Goal: Task Accomplishment & Management: Use online tool/utility

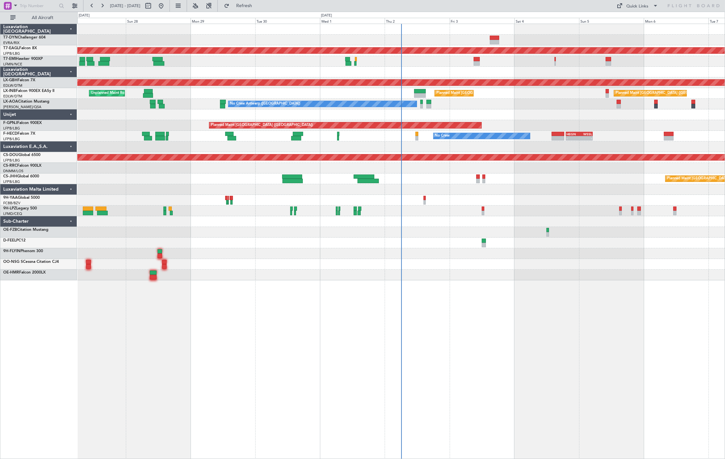
drag, startPoint x: 43, startPoint y: 21, endPoint x: 117, endPoint y: 30, distance: 74.0
click at [44, 21] on button "All Aircraft" at bounding box center [38, 18] width 63 height 10
click at [62, 21] on mat-tooltip-component "Settings" at bounding box center [74, 19] width 25 height 17
click at [62, 20] on button "All Aircraft" at bounding box center [38, 18] width 63 height 10
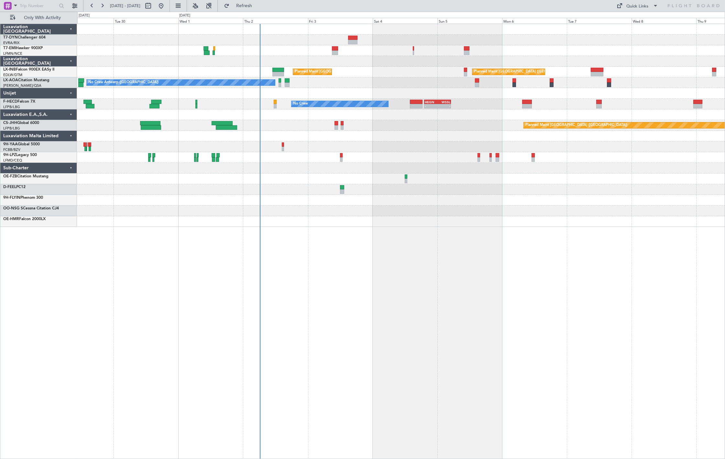
click at [345, 232] on div "Planned Maint [GEOGRAPHIC_DATA] ([GEOGRAPHIC_DATA]) Planned Maint [GEOGRAPHIC_D…" at bounding box center [400, 241] width 647 height 435
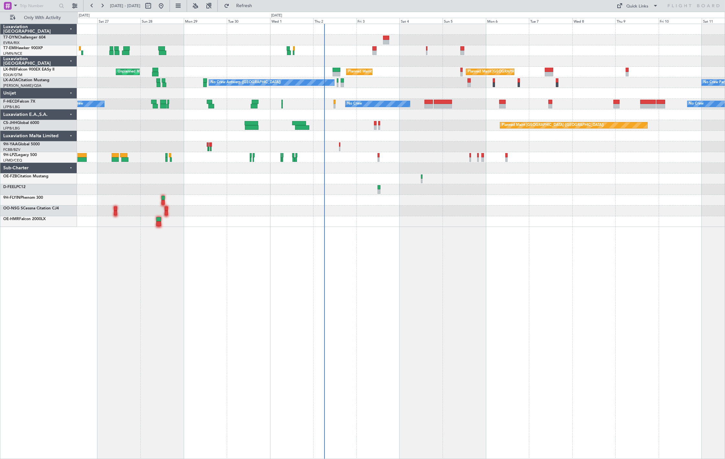
click at [320, 51] on div "No Crew" at bounding box center [400, 50] width 647 height 11
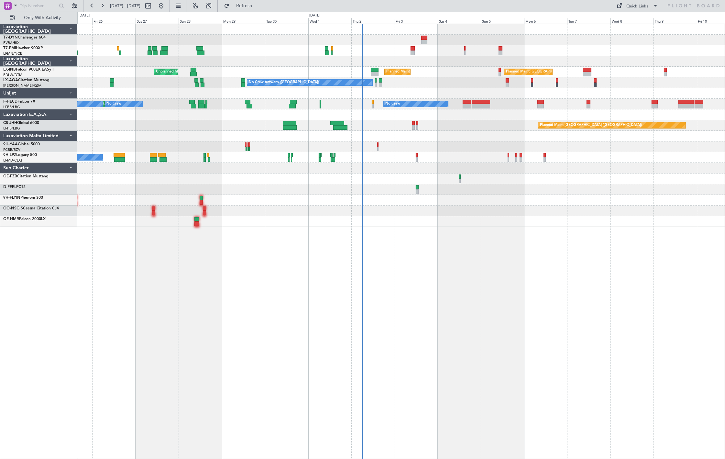
click at [325, 67] on div "Planned Maint [GEOGRAPHIC_DATA] No Crew Planned Maint [GEOGRAPHIC_DATA] ([GEOGR…" at bounding box center [400, 125] width 647 height 203
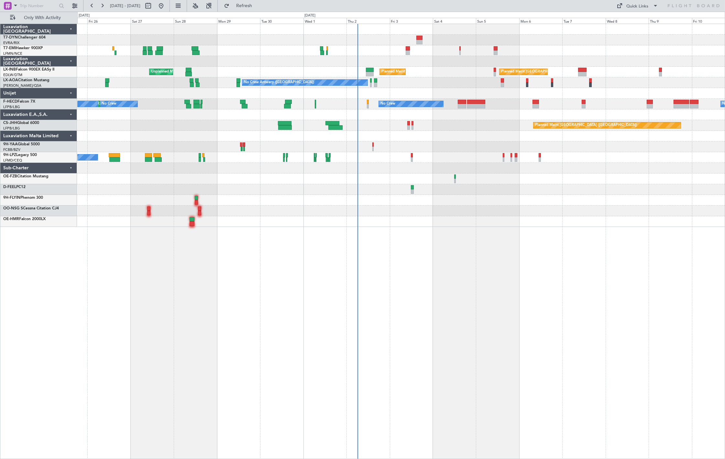
click at [331, 56] on div "Planned Maint [GEOGRAPHIC_DATA] No Crew Planned Maint [GEOGRAPHIC_DATA] ([GEOGR…" at bounding box center [400, 125] width 647 height 203
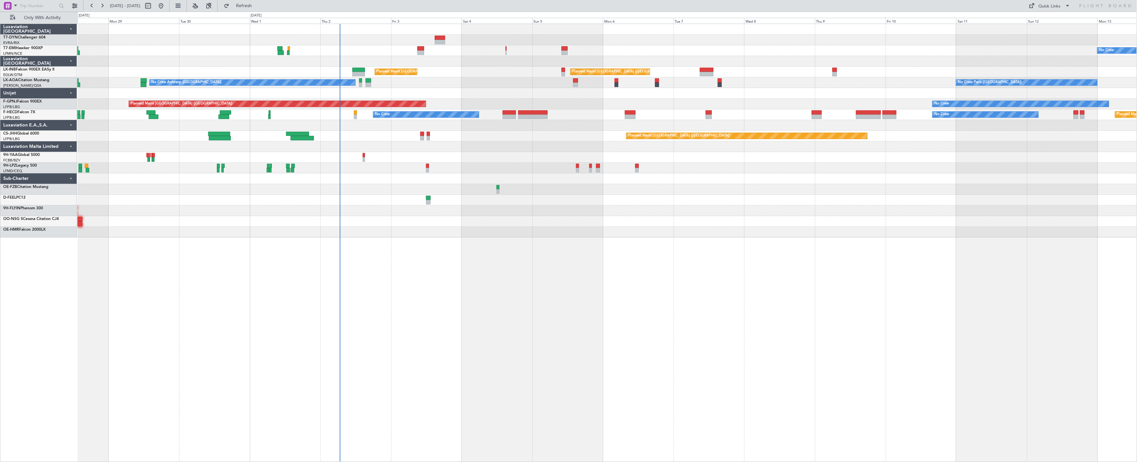
click at [356, 51] on div "No Crew Planned Maint [GEOGRAPHIC_DATA] ([GEOGRAPHIC_DATA]) Planned Maint [GEOG…" at bounding box center [607, 130] width 1060 height 213
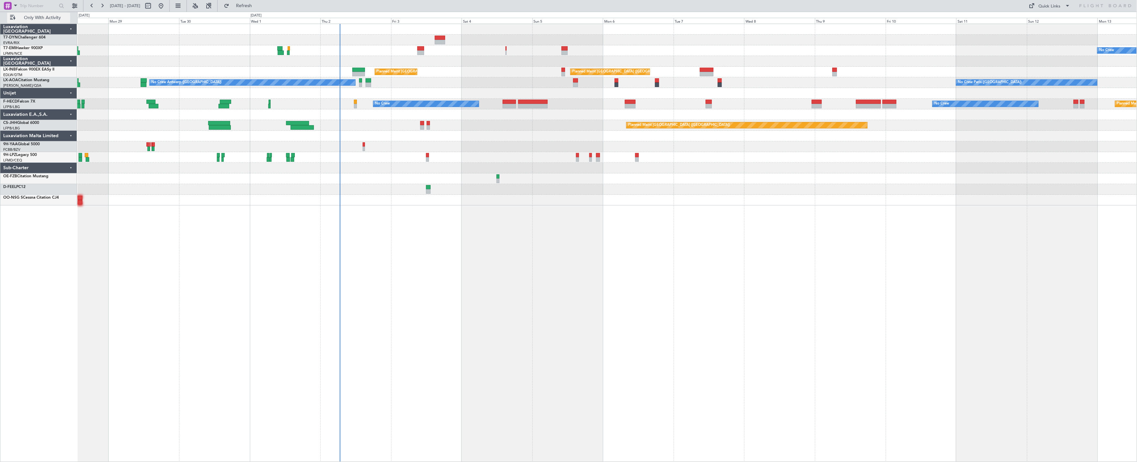
click at [36, 18] on span "Only With Activity" at bounding box center [42, 18] width 51 height 5
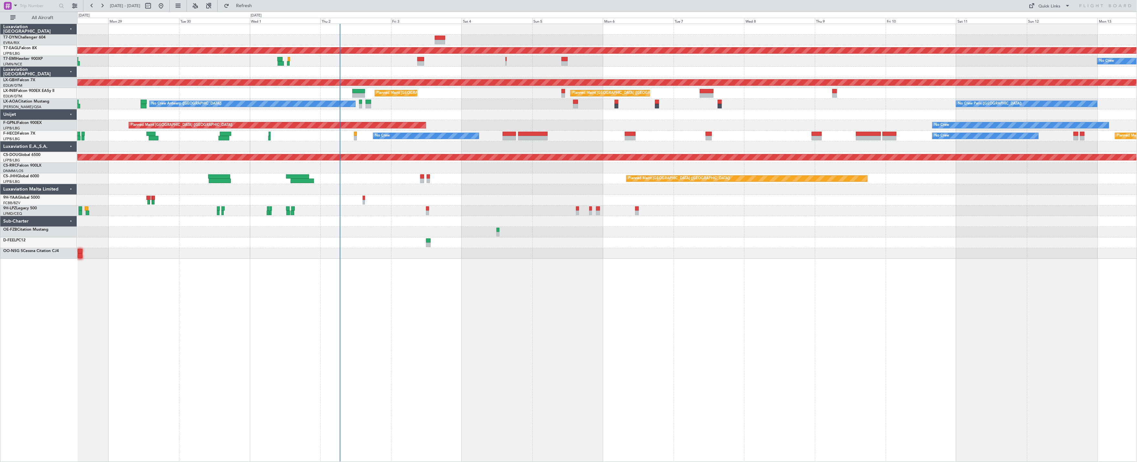
click at [25, 24] on div "Luxaviation [GEOGRAPHIC_DATA]" at bounding box center [38, 29] width 77 height 11
click at [24, 23] on div "All Aircraft" at bounding box center [41, 18] width 83 height 12
click at [33, 19] on span "All Aircraft" at bounding box center [42, 18] width 51 height 5
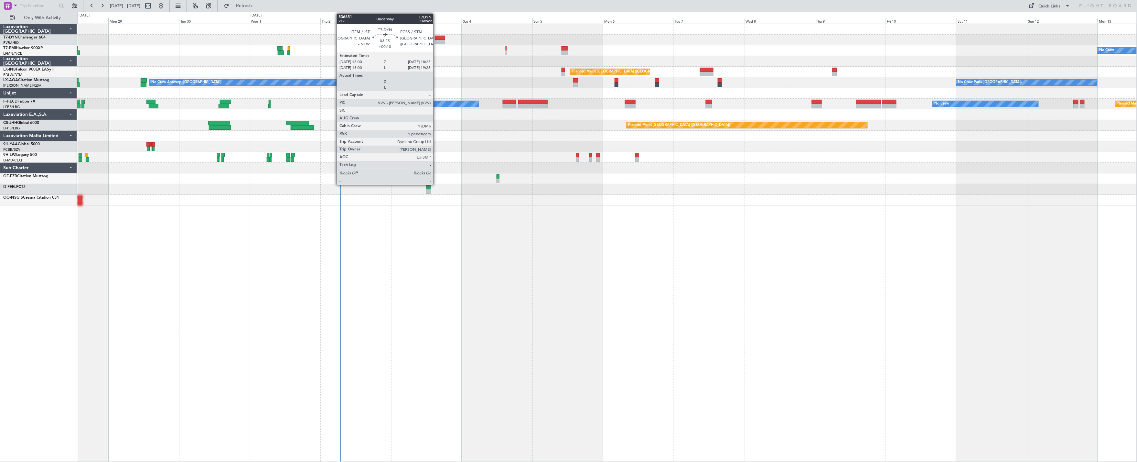
click at [435, 43] on div at bounding box center [440, 42] width 10 height 5
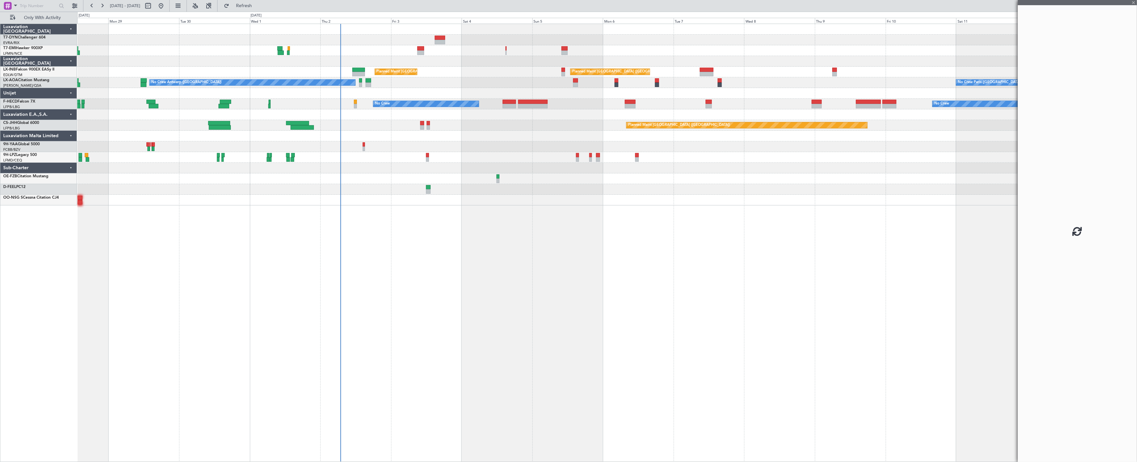
click at [438, 40] on div at bounding box center [440, 42] width 10 height 5
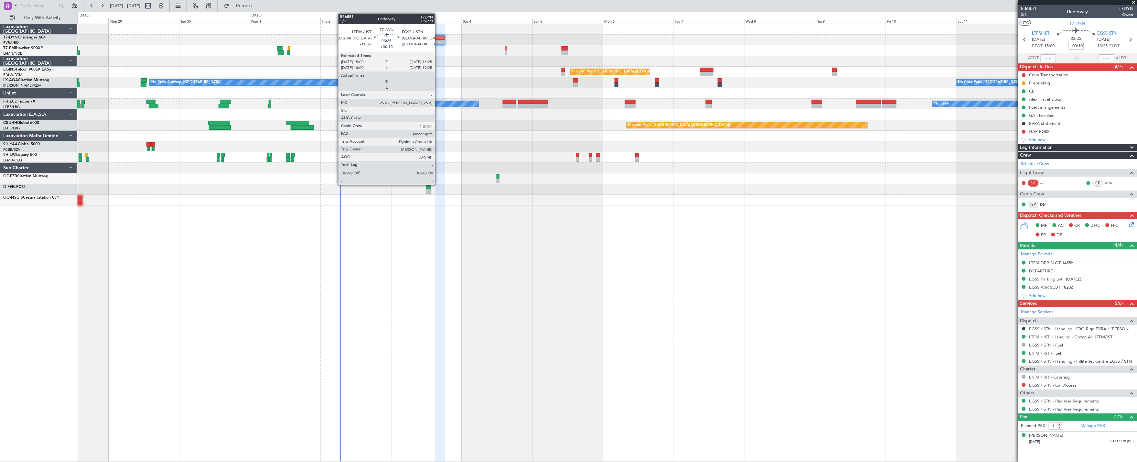
click at [438, 42] on div at bounding box center [440, 42] width 10 height 5
click at [438, 40] on div at bounding box center [440, 42] width 10 height 5
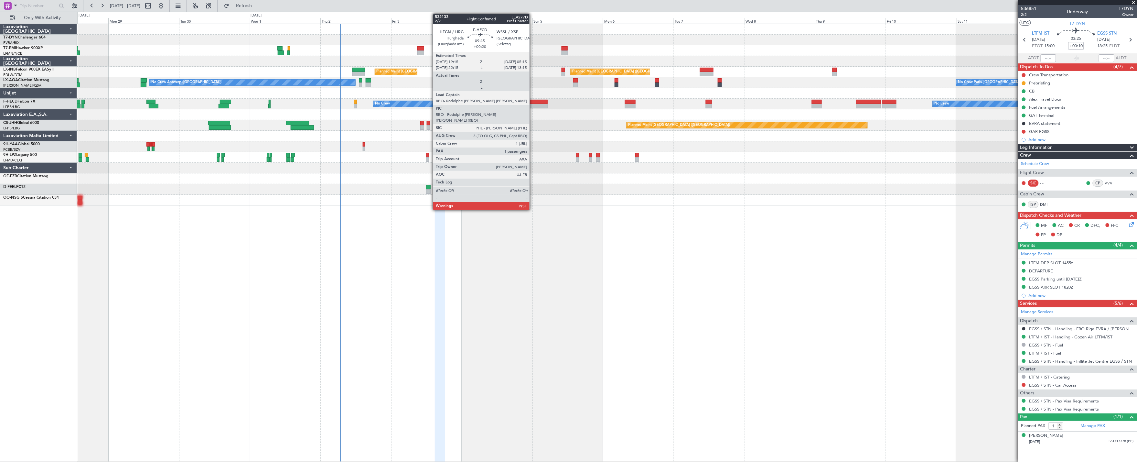
click at [533, 108] on div at bounding box center [533, 106] width 30 height 5
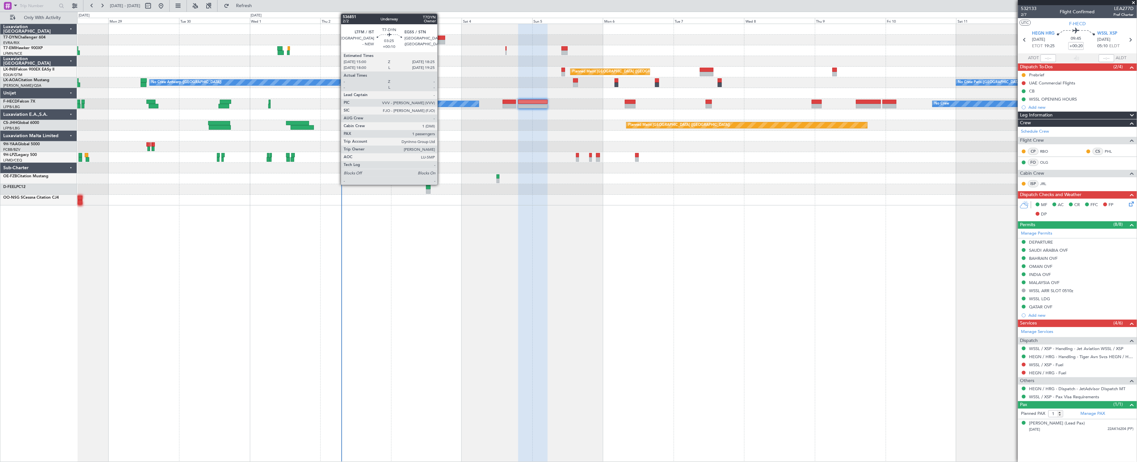
click at [441, 41] on div at bounding box center [440, 42] width 10 height 5
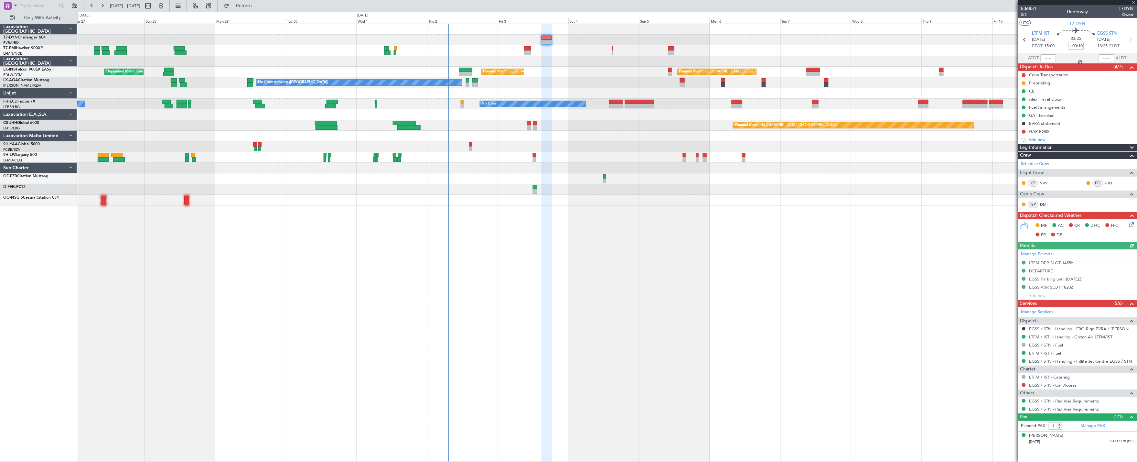
click at [318, 58] on div at bounding box center [607, 61] width 1060 height 11
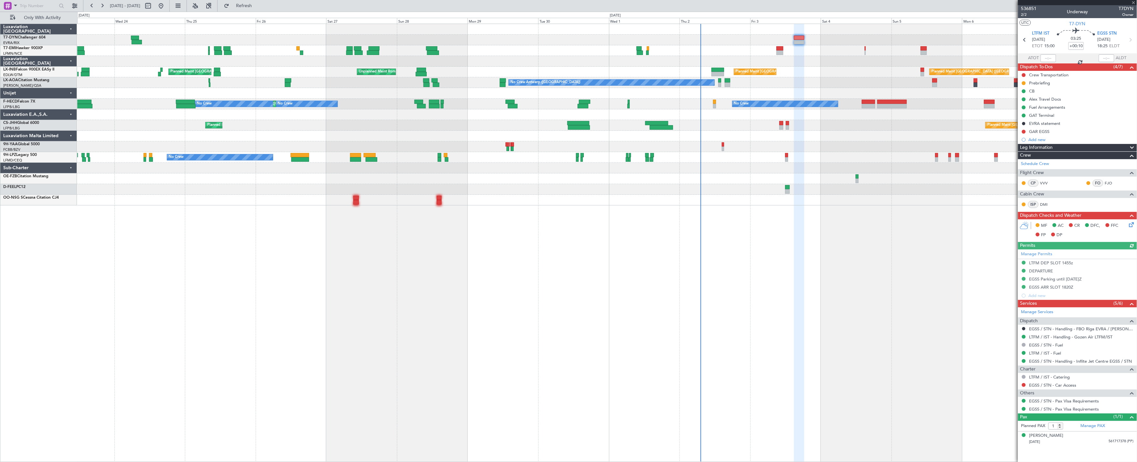
click at [440, 38] on div at bounding box center [607, 40] width 1060 height 11
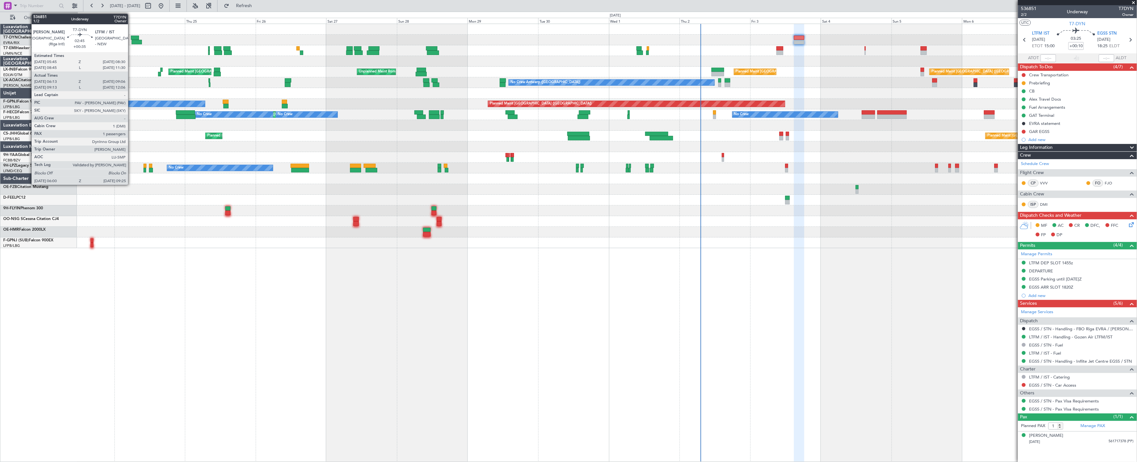
click at [131, 38] on div at bounding box center [135, 38] width 8 height 5
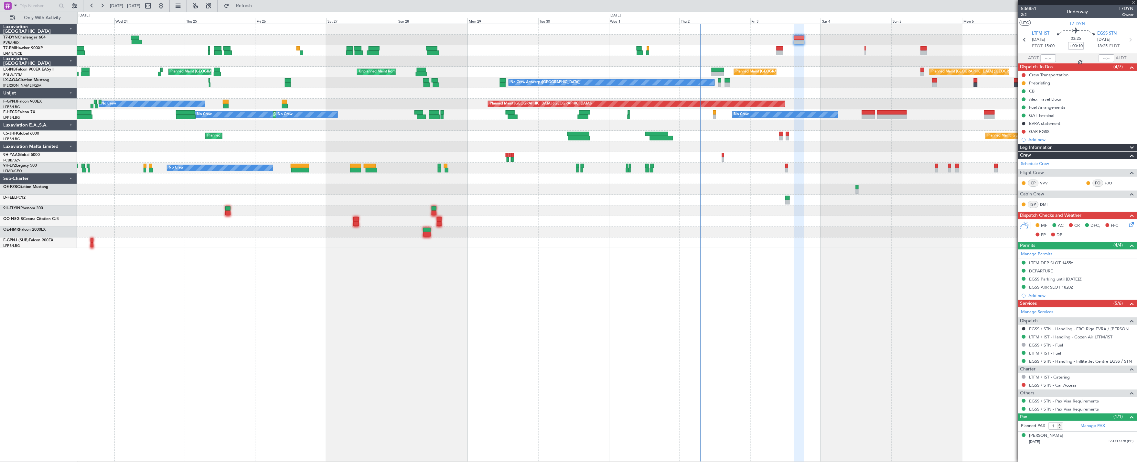
type input "+00:35"
type input "06:13"
type input "09:06"
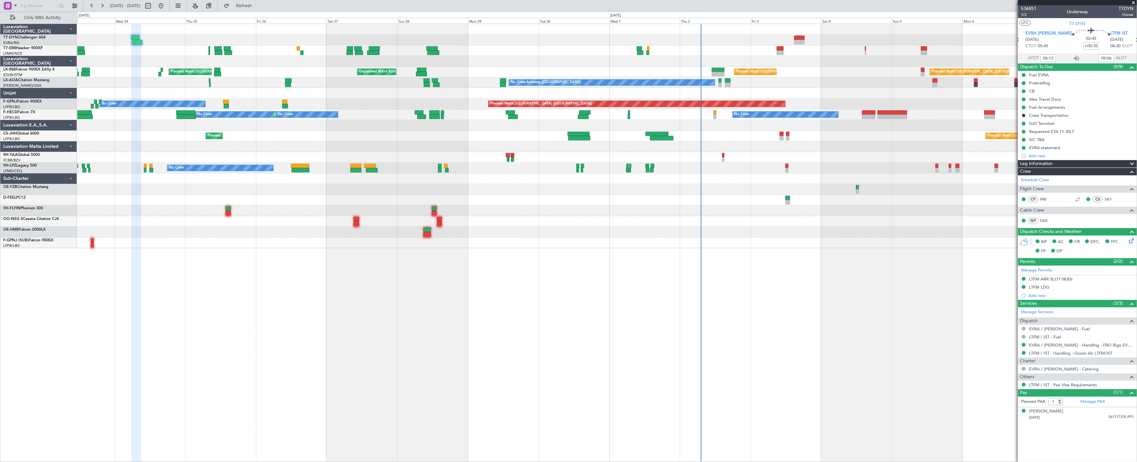
click at [724, 81] on div "Planned Maint [GEOGRAPHIC_DATA] Planned Maint [GEOGRAPHIC_DATA] ([GEOGRAPHIC_DA…" at bounding box center [607, 136] width 1060 height 224
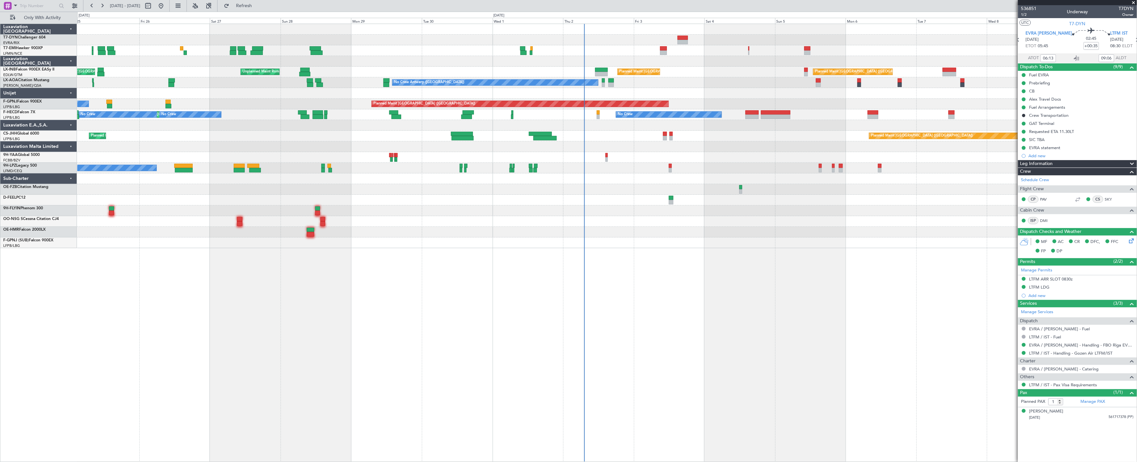
click at [578, 164] on div "Planned Maint [GEOGRAPHIC_DATA] No Crew Planned Maint [GEOGRAPHIC_DATA] ([GEOGR…" at bounding box center [607, 136] width 1060 height 224
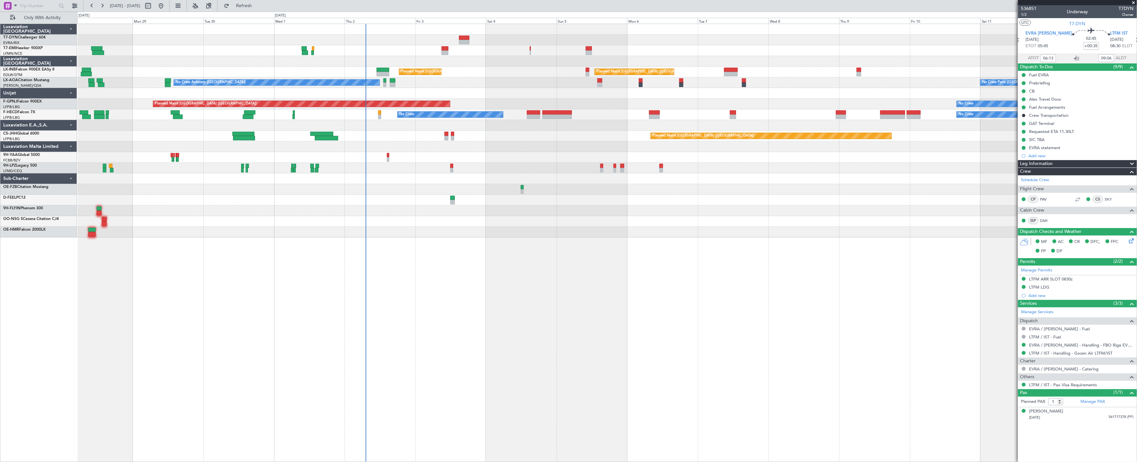
click at [448, 64] on div "No Crew Planned Maint [GEOGRAPHIC_DATA] Planned Maint [GEOGRAPHIC_DATA] ([GEOGR…" at bounding box center [607, 130] width 1060 height 213
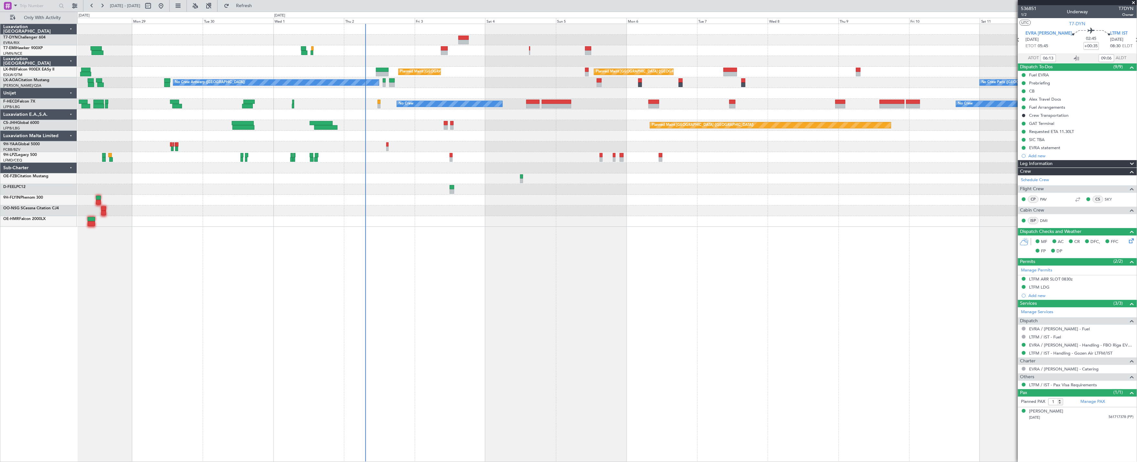
click at [409, 56] on div "No Crew Planned Maint [GEOGRAPHIC_DATA] Planned Maint [GEOGRAPHIC_DATA] ([GEOGR…" at bounding box center [607, 125] width 1060 height 203
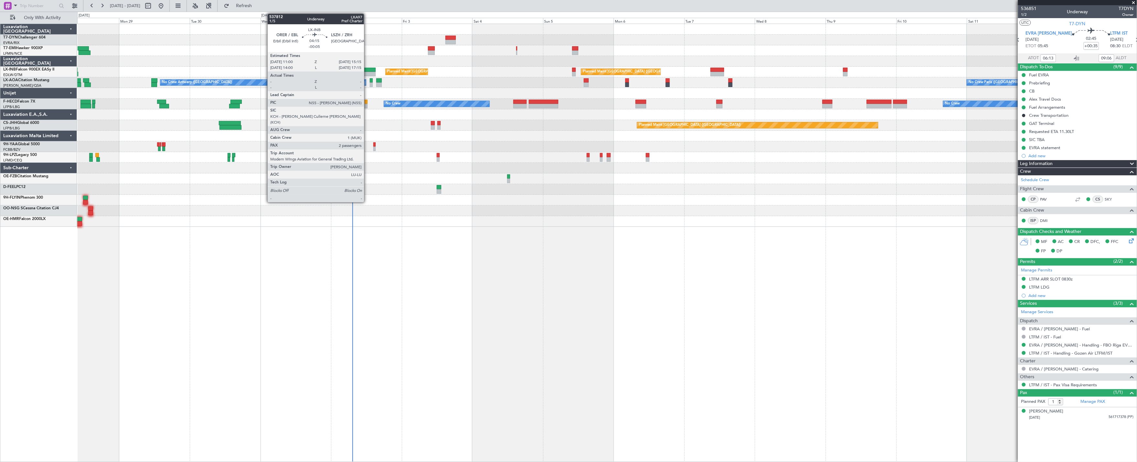
click at [367, 71] on div at bounding box center [369, 70] width 13 height 5
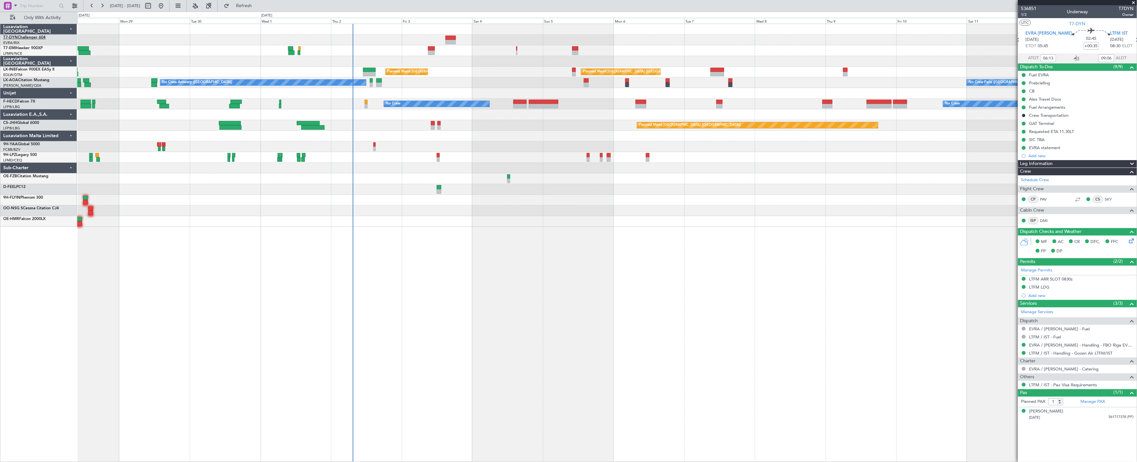
click at [32, 36] on link "T7-DYN Challenger 604" at bounding box center [24, 38] width 42 height 4
click at [31, 37] on link "T7-DYN Challenger 604" at bounding box center [24, 38] width 42 height 4
